Goal: Use online tool/utility

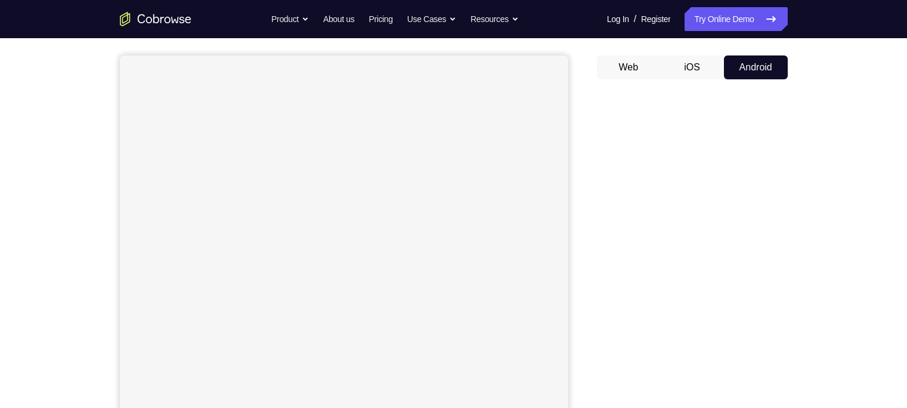
scroll to position [101, 0]
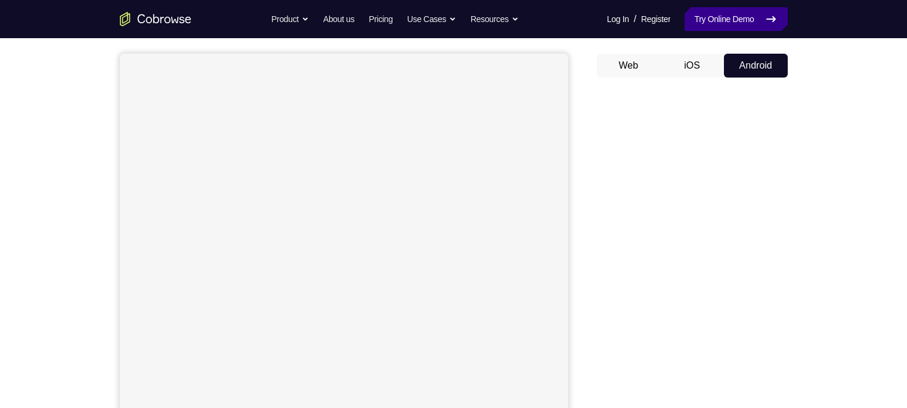
click at [735, 27] on link "Try Online Demo" at bounding box center [736, 19] width 103 height 24
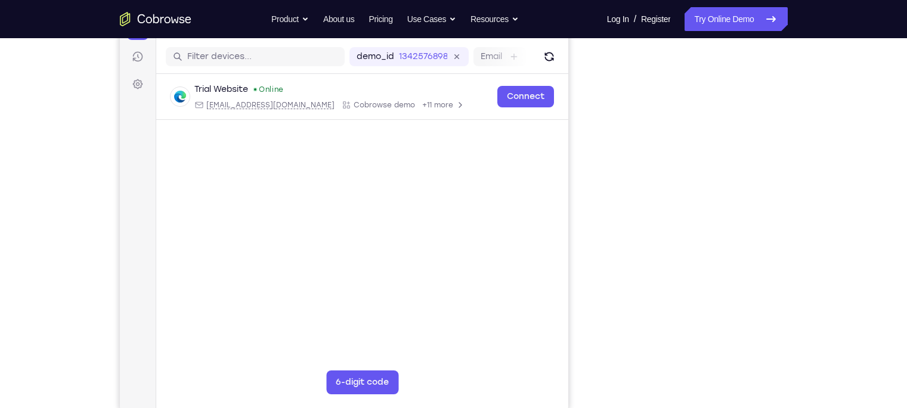
scroll to position [159, 0]
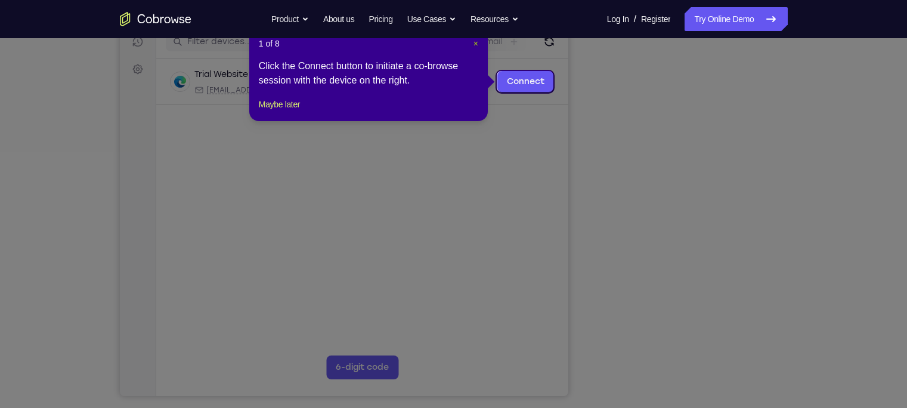
click at [476, 43] on span "×" at bounding box center [476, 44] width 5 height 10
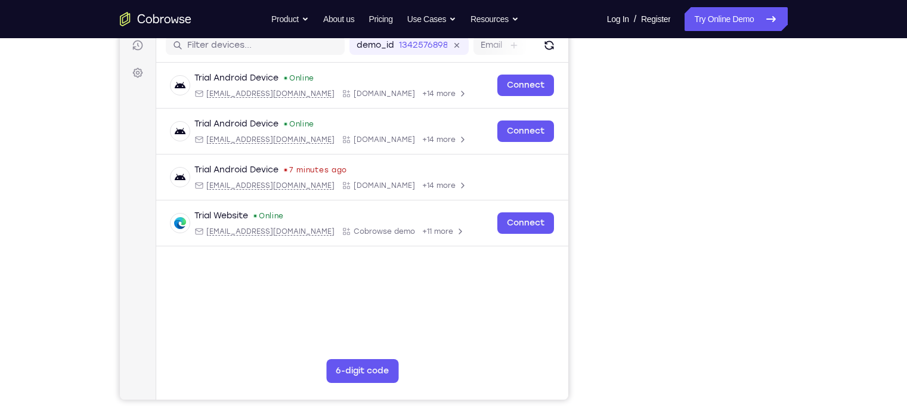
scroll to position [154, 0]
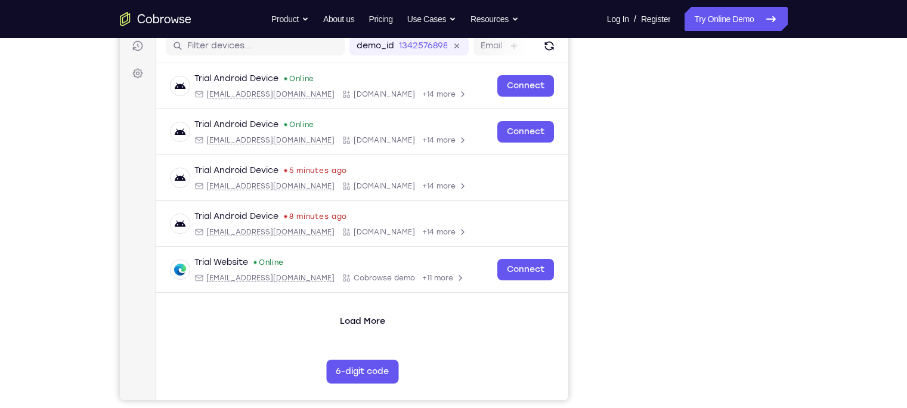
click at [55, 155] on div "Your Support Agent Your Customer Web iOS Android Next Steps We’d be happy to gi…" at bounding box center [453, 277] width 907 height 787
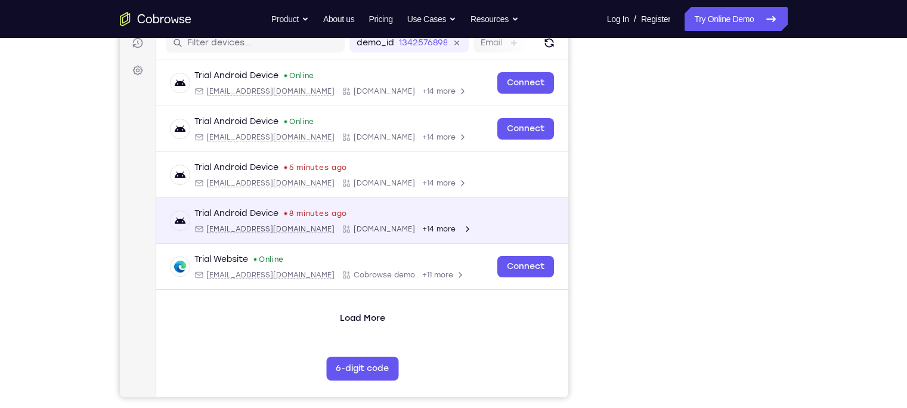
scroll to position [158, 0]
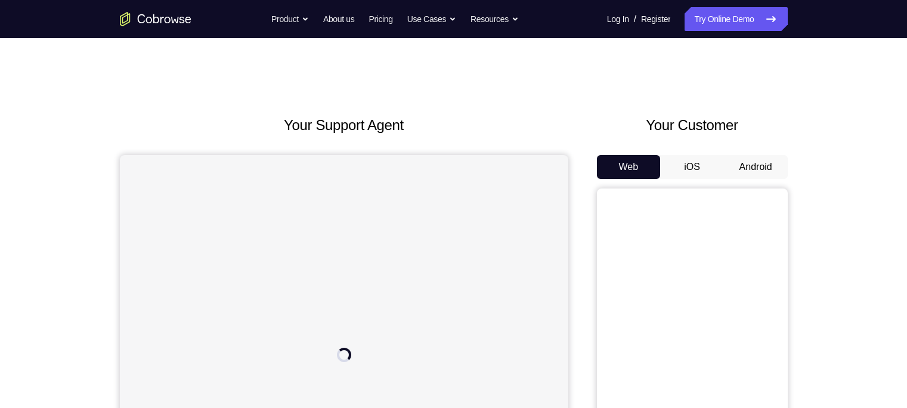
click at [770, 157] on button "Android" at bounding box center [756, 167] width 64 height 24
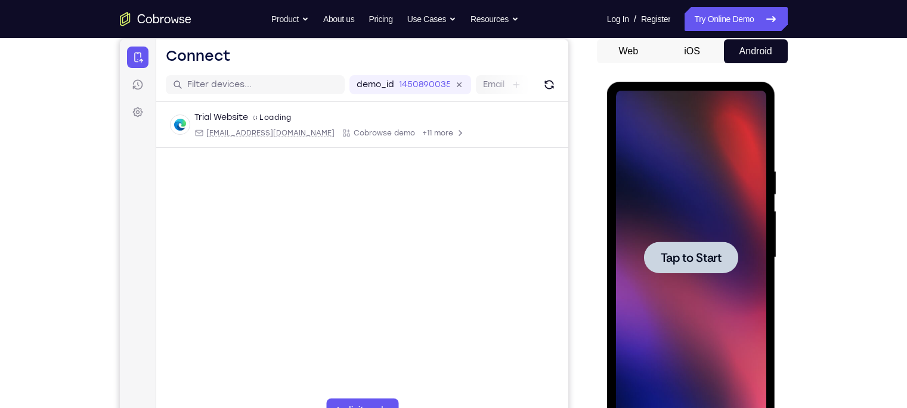
click at [701, 256] on span "Tap to Start" at bounding box center [691, 258] width 61 height 12
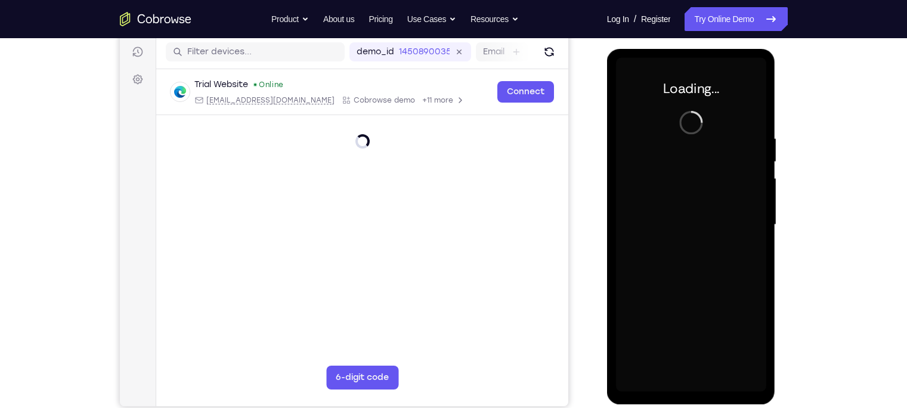
scroll to position [150, 0]
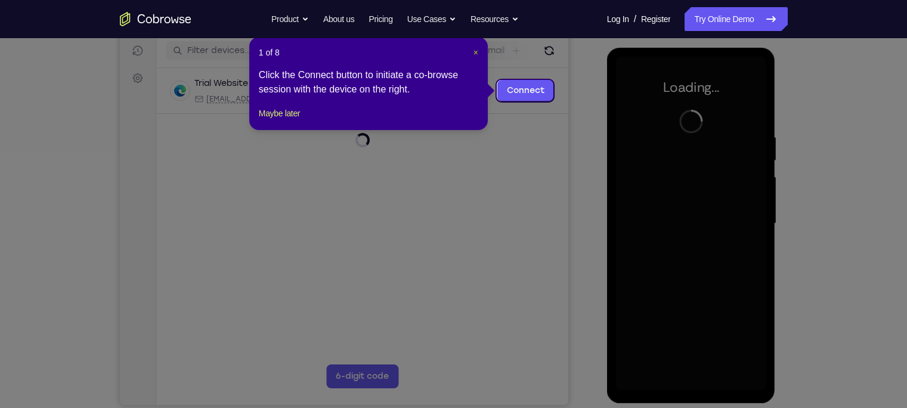
click at [475, 52] on span "×" at bounding box center [476, 53] width 5 height 10
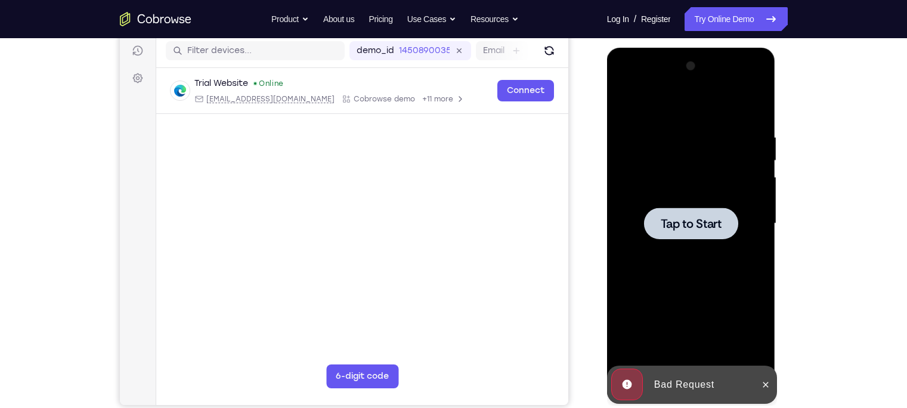
click at [709, 231] on div at bounding box center [691, 224] width 94 height 32
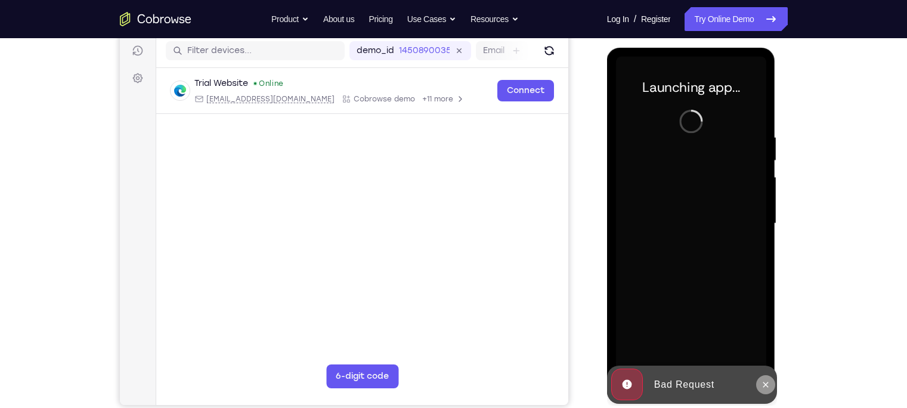
click at [769, 387] on icon at bounding box center [766, 385] width 10 height 10
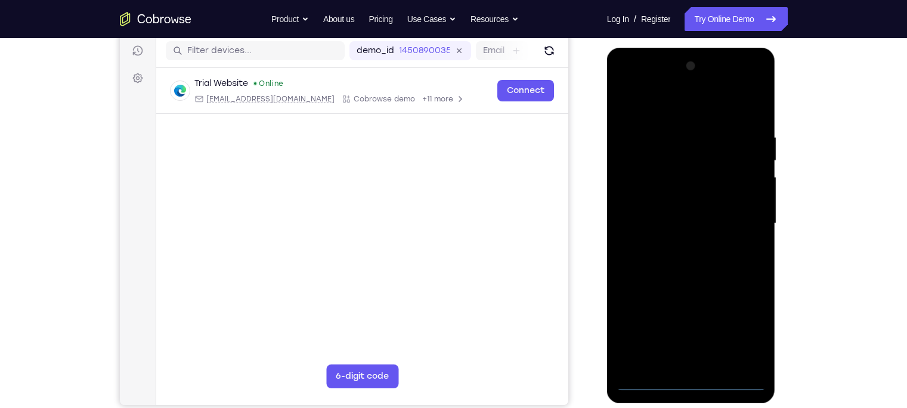
click at [698, 386] on div at bounding box center [691, 224] width 150 height 334
click at [692, 380] on div at bounding box center [691, 224] width 150 height 334
click at [740, 325] on div at bounding box center [691, 224] width 150 height 334
click at [839, 353] on div "Your Support Agent Your Customer Web iOS Android Next Steps We’d be happy to gi…" at bounding box center [453, 281] width 907 height 787
click at [690, 377] on div at bounding box center [691, 224] width 150 height 334
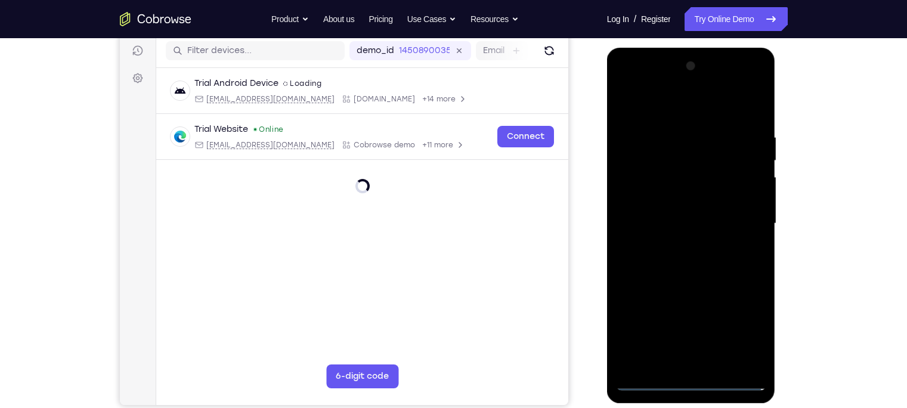
click at [746, 333] on div at bounding box center [691, 224] width 150 height 334
click at [666, 103] on div at bounding box center [691, 224] width 150 height 334
click at [743, 216] on div at bounding box center [691, 224] width 150 height 334
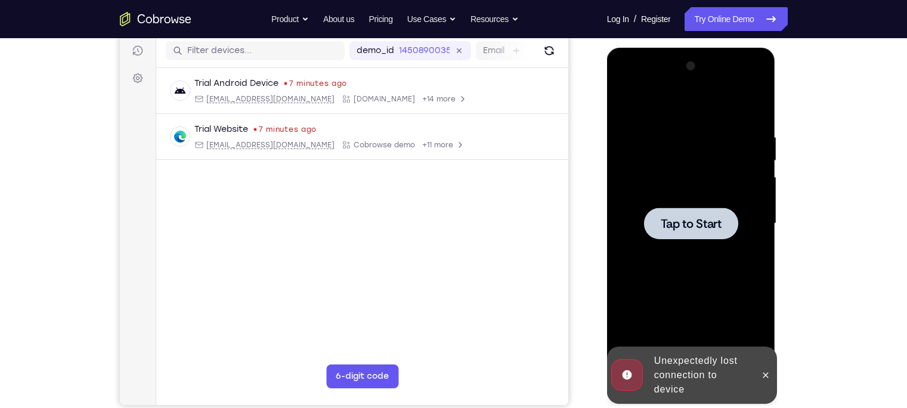
click at [694, 205] on div at bounding box center [691, 224] width 150 height 334
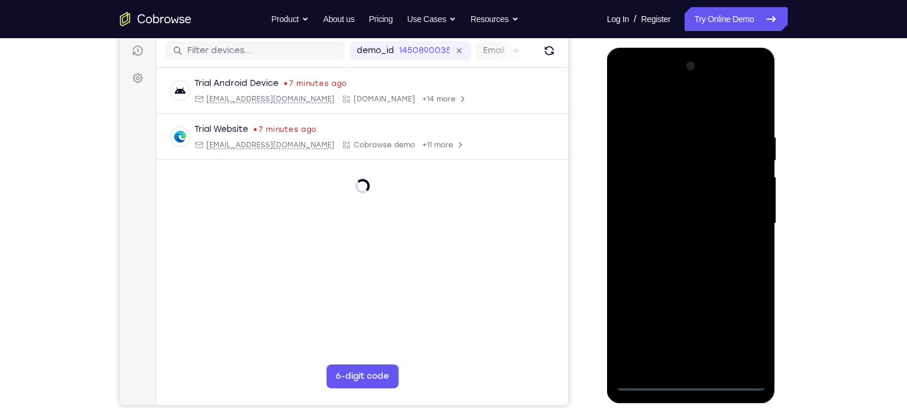
click at [694, 381] on div at bounding box center [691, 224] width 150 height 334
click at [688, 384] on div at bounding box center [691, 224] width 150 height 334
click at [694, 382] on div at bounding box center [691, 224] width 150 height 334
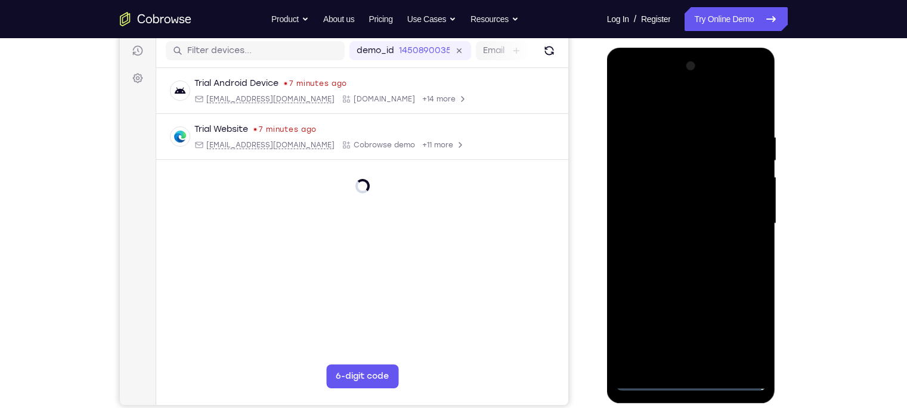
click at [740, 331] on div at bounding box center [691, 224] width 150 height 334
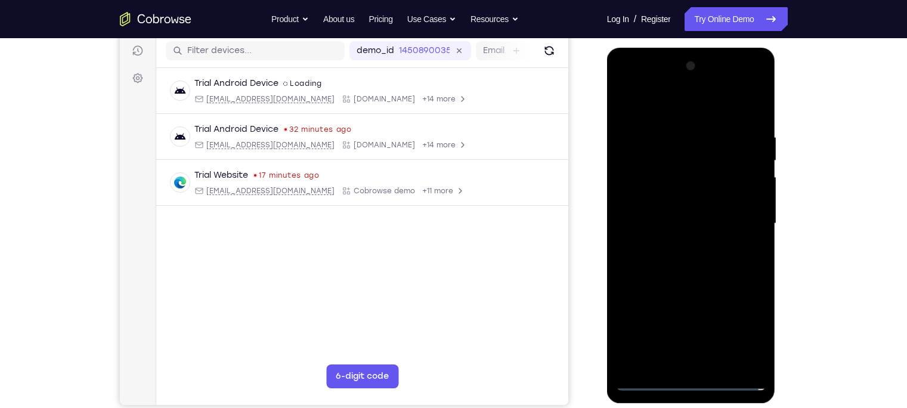
click at [671, 103] on div at bounding box center [691, 224] width 150 height 334
click at [738, 214] on div at bounding box center [691, 224] width 150 height 334
click at [684, 349] on div at bounding box center [691, 224] width 150 height 334
click at [718, 351] on div at bounding box center [691, 224] width 150 height 334
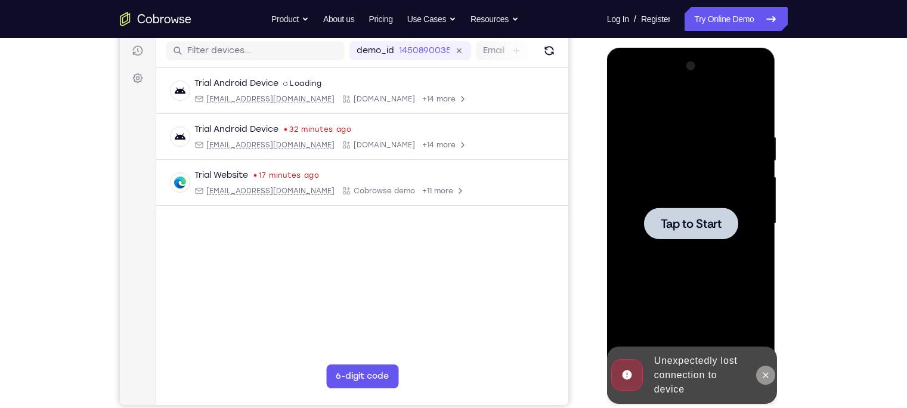
click at [762, 376] on icon at bounding box center [766, 375] width 10 height 10
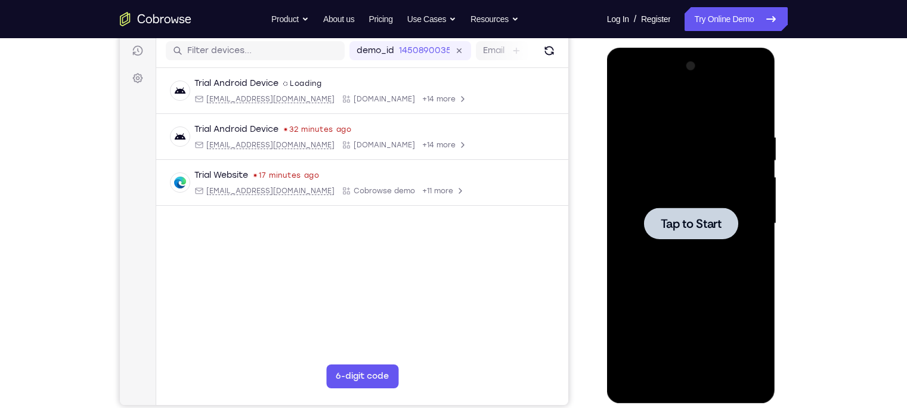
click at [678, 218] on span "Tap to Start" at bounding box center [691, 224] width 61 height 12
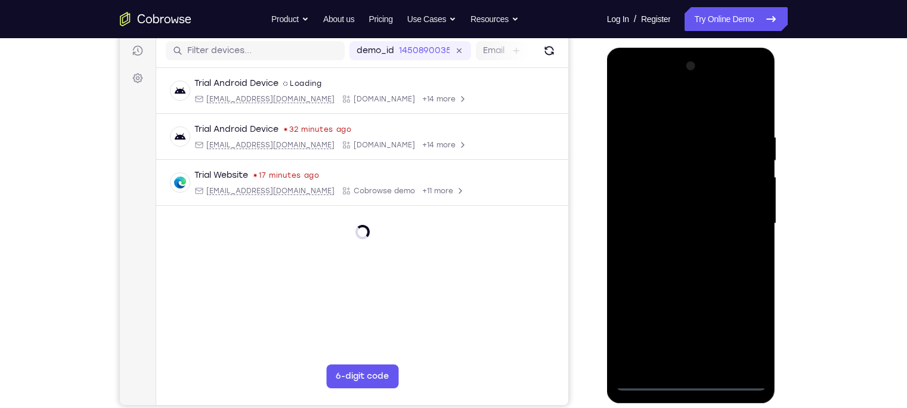
click at [691, 384] on div at bounding box center [691, 224] width 150 height 334
click at [691, 381] on div at bounding box center [691, 224] width 150 height 334
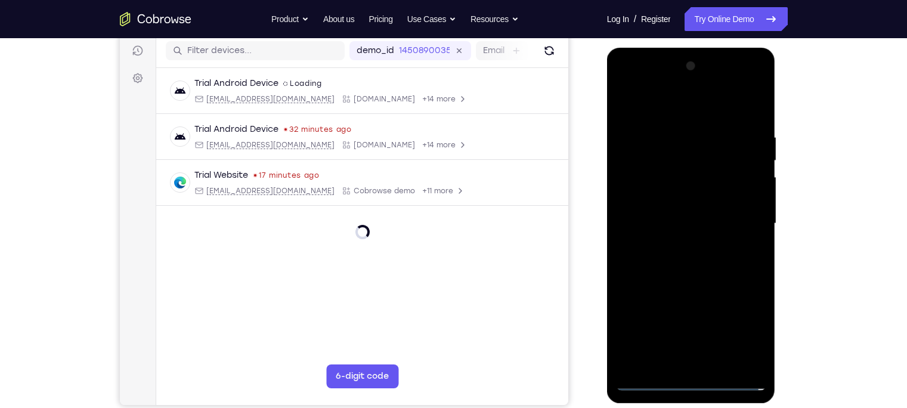
click at [691, 381] on div at bounding box center [691, 224] width 150 height 334
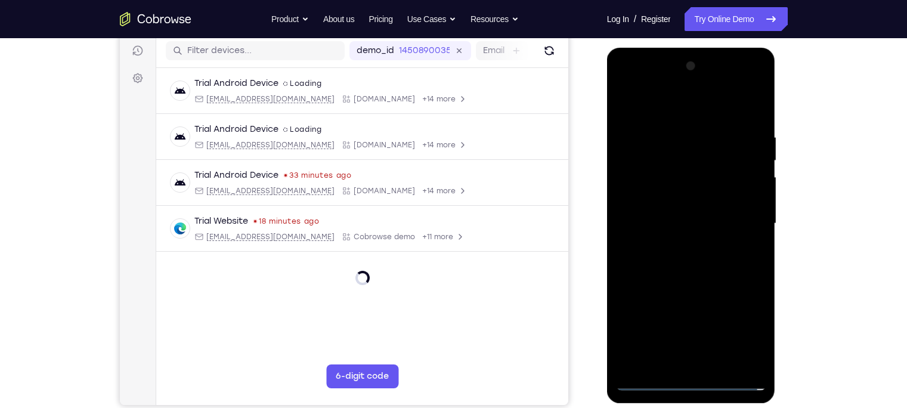
click at [749, 324] on div at bounding box center [691, 224] width 150 height 334
click at [747, 325] on div at bounding box center [691, 224] width 150 height 334
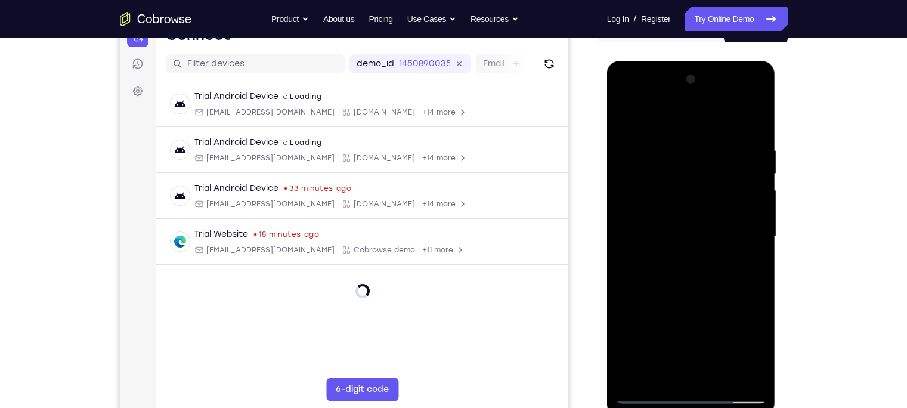
click at [739, 345] on div at bounding box center [691, 237] width 150 height 334
